Goal: Communication & Community: Answer question/provide support

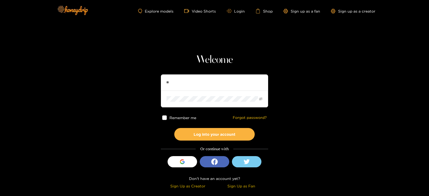
type input "**********"
click at [174, 128] on button "Log into your account" at bounding box center [214, 134] width 80 height 13
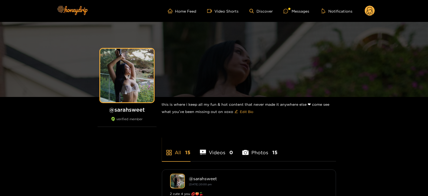
click at [294, 6] on ul "Home Feed Video Shorts Discover Messages Notifications" at bounding box center [271, 11] width 207 height 11
click at [292, 9] on div at bounding box center [288, 11] width 8 height 5
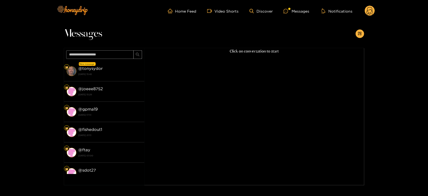
click at [101, 62] on li "New message @ tonysydor [DATE] 15:42" at bounding box center [104, 71] width 80 height 20
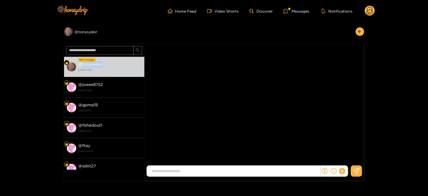
click at [101, 62] on strong "@ tonysydor" at bounding box center [91, 64] width 24 height 5
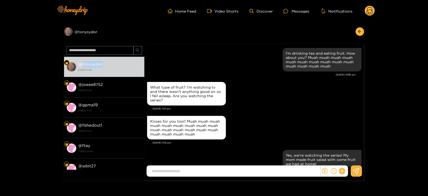
scroll to position [679, 0]
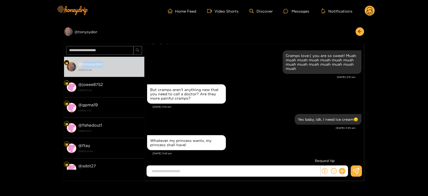
click at [324, 171] on icon "dollar" at bounding box center [325, 171] width 6 height 6
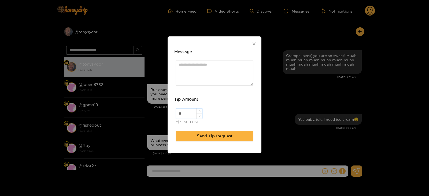
click at [188, 109] on input "*" at bounding box center [189, 114] width 26 height 10
type input "**"
click at [180, 70] on textarea "Message" at bounding box center [215, 73] width 78 height 25
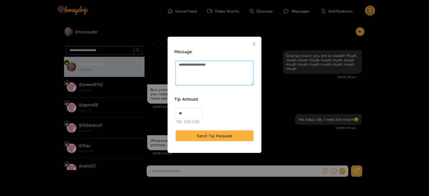
paste textarea "**"
type textarea "**********"
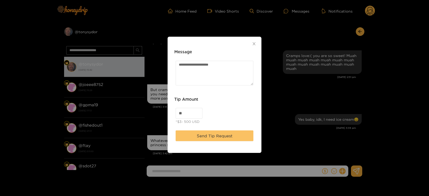
click at [216, 134] on span "Send Tip Request" at bounding box center [215, 136] width 36 height 6
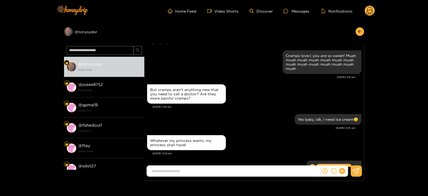
scroll to position [712, 0]
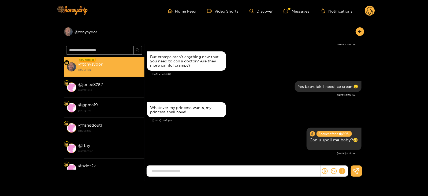
click at [81, 76] on li "New message @ tonysydor [DATE] 16:12" at bounding box center [104, 67] width 80 height 20
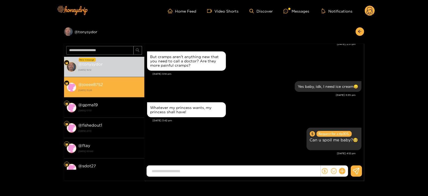
click at [86, 80] on li "@ joeee8752 [DATE] 15:28" at bounding box center [104, 87] width 80 height 20
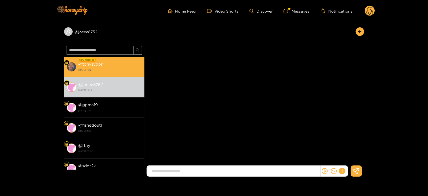
click at [89, 71] on strong "[DATE] 16:12" at bounding box center [110, 70] width 63 height 5
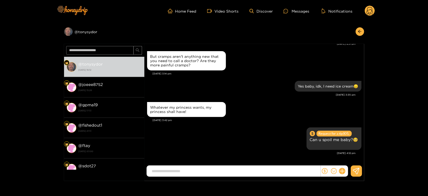
scroll to position [678, 0]
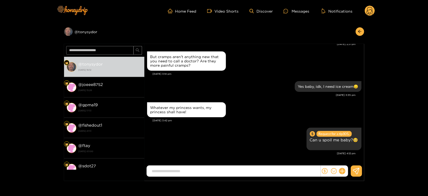
click at [374, 13] on circle at bounding box center [370, 11] width 10 height 10
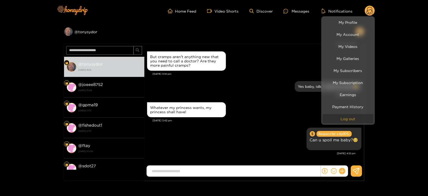
click at [345, 119] on button "Log out" at bounding box center [348, 118] width 51 height 9
